Goal: Task Accomplishment & Management: Use online tool/utility

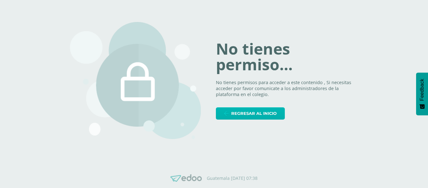
click at [241, 110] on span "Regresar al inicio" at bounding box center [253, 114] width 45 height 12
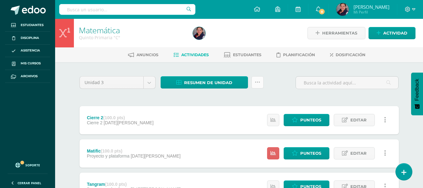
click at [256, 86] on link at bounding box center [258, 82] width 12 height 12
drag, startPoint x: 227, startPoint y: 70, endPoint x: 219, endPoint y: 82, distance: 14.9
click at [219, 82] on span "Resumen de unidad" at bounding box center [208, 83] width 48 height 12
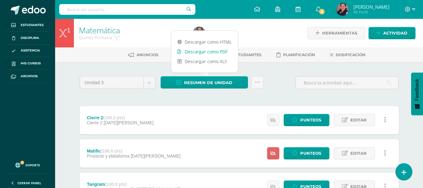
click at [202, 51] on link "Descargar como PDF" at bounding box center [204, 52] width 67 height 10
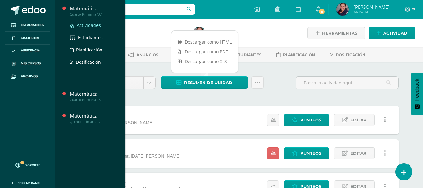
click at [80, 23] on span "Actividades" at bounding box center [89, 25] width 24 height 6
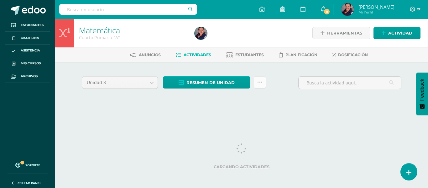
click at [261, 84] on link at bounding box center [260, 82] width 12 height 12
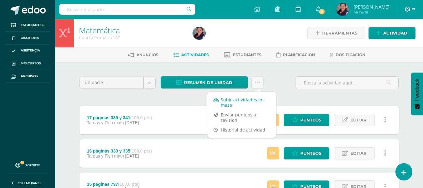
click at [224, 100] on link "Subir actividades en masa" at bounding box center [241, 102] width 69 height 15
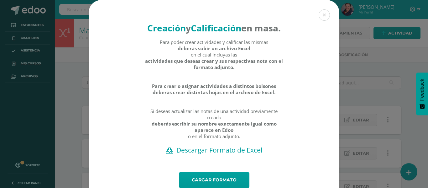
click at [212, 154] on h2 "Descargar Formato de Excel" at bounding box center [214, 149] width 229 height 9
click at [223, 186] on link "Cargar formato" at bounding box center [214, 180] width 71 height 16
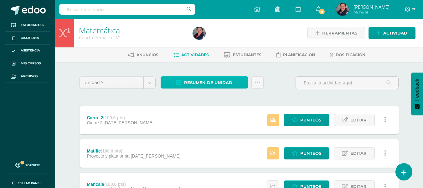
click at [234, 82] on link "Resumen de unidad" at bounding box center [204, 82] width 87 height 12
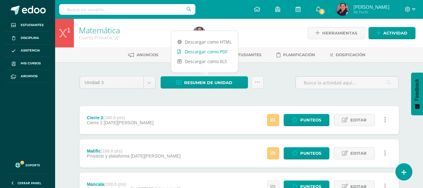
click at [212, 55] on link "Descargar como PDF" at bounding box center [204, 52] width 67 height 10
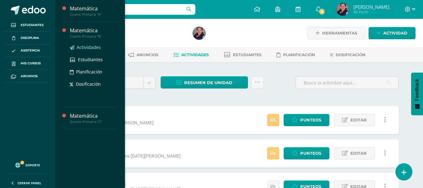
click at [84, 47] on span "Actividades" at bounding box center [89, 47] width 24 height 6
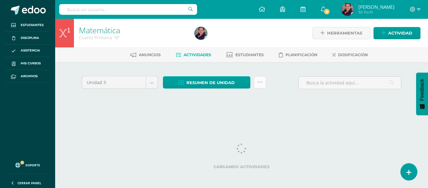
click at [260, 82] on icon at bounding box center [259, 82] width 5 height 5
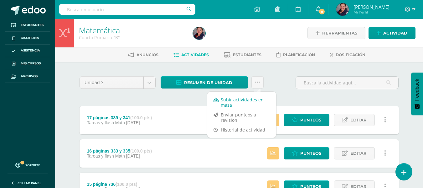
click at [248, 103] on link "Subir actividades en masa" at bounding box center [241, 102] width 69 height 15
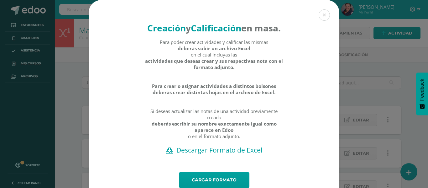
click at [219, 154] on h2 "Descargar Formato de Excel" at bounding box center [214, 149] width 229 height 9
